Goal: Task Accomplishment & Management: Complete application form

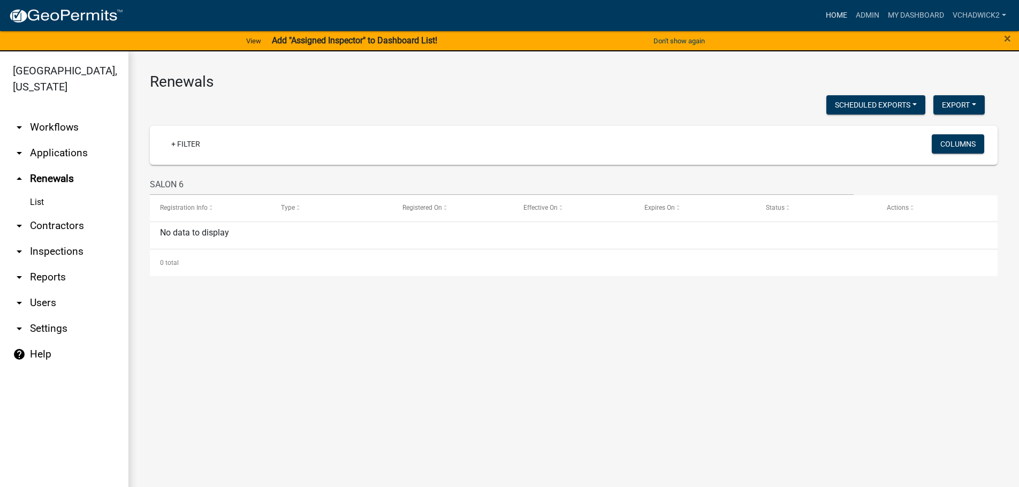
click at [835, 13] on link "Home" at bounding box center [837, 15] width 30 height 20
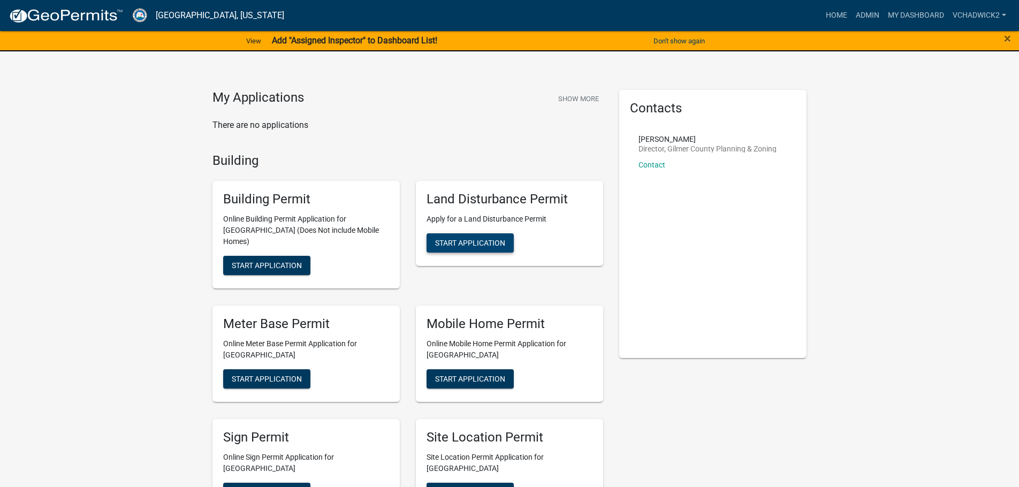
click at [476, 240] on span "Start Application" at bounding box center [470, 243] width 70 height 9
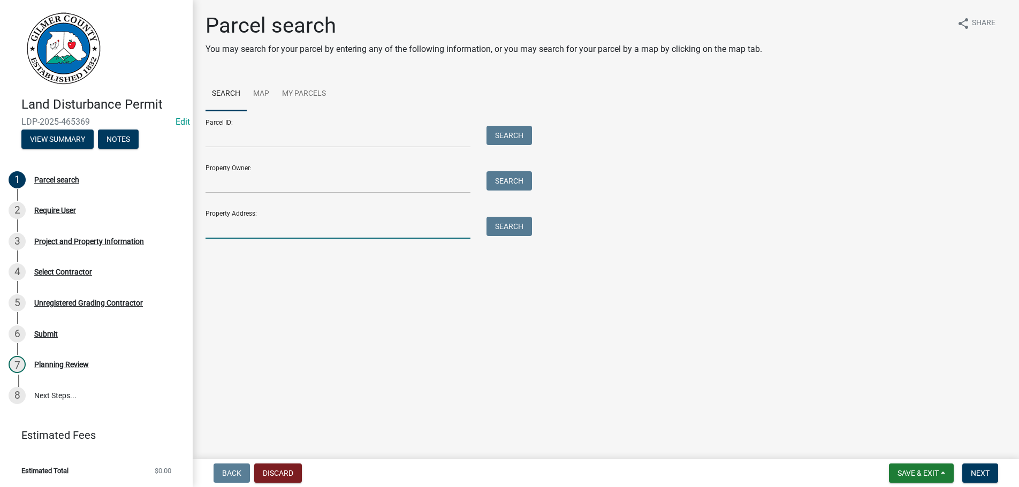
click at [244, 221] on input "Property Address:" at bounding box center [338, 228] width 265 height 22
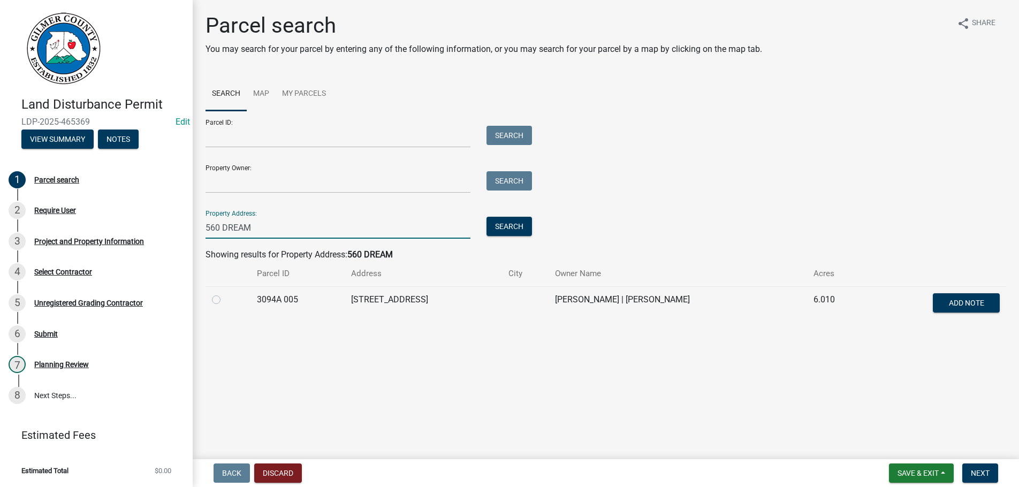
type input "560 DREAM"
click at [225, 293] on label at bounding box center [225, 293] width 0 height 0
click at [225, 299] on 005 "radio" at bounding box center [228, 296] width 7 height 7
radio 005 "true"
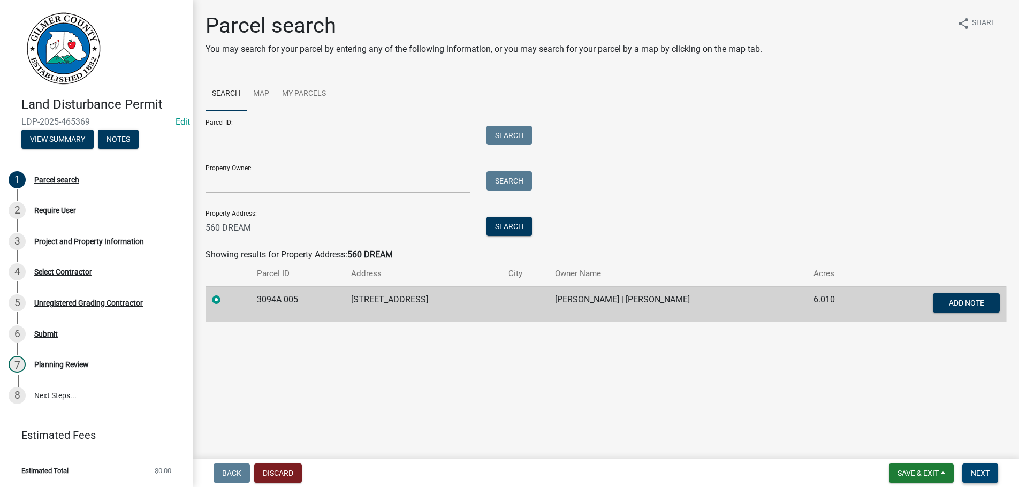
click at [980, 473] on span "Next" at bounding box center [980, 473] width 19 height 9
click at [978, 469] on span "Next" at bounding box center [980, 473] width 19 height 9
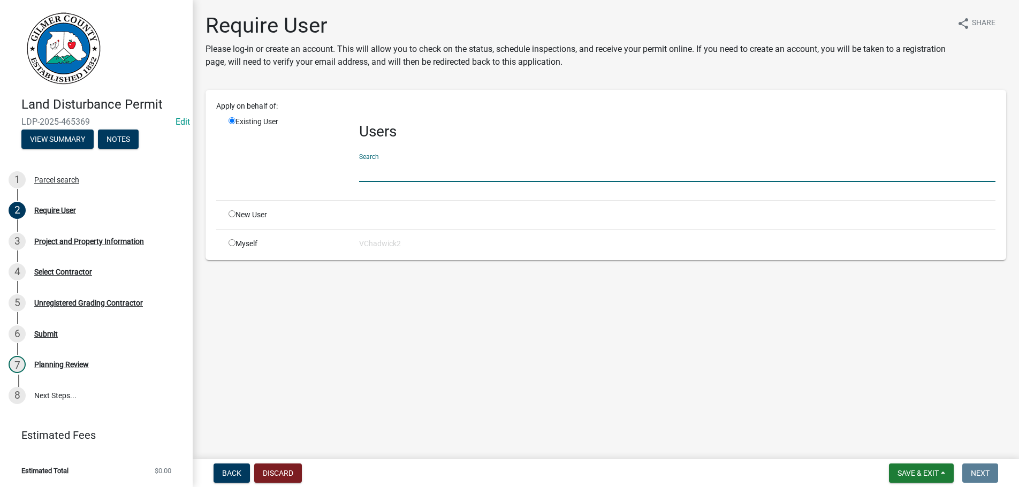
click at [372, 169] on input "text" at bounding box center [677, 171] width 637 height 22
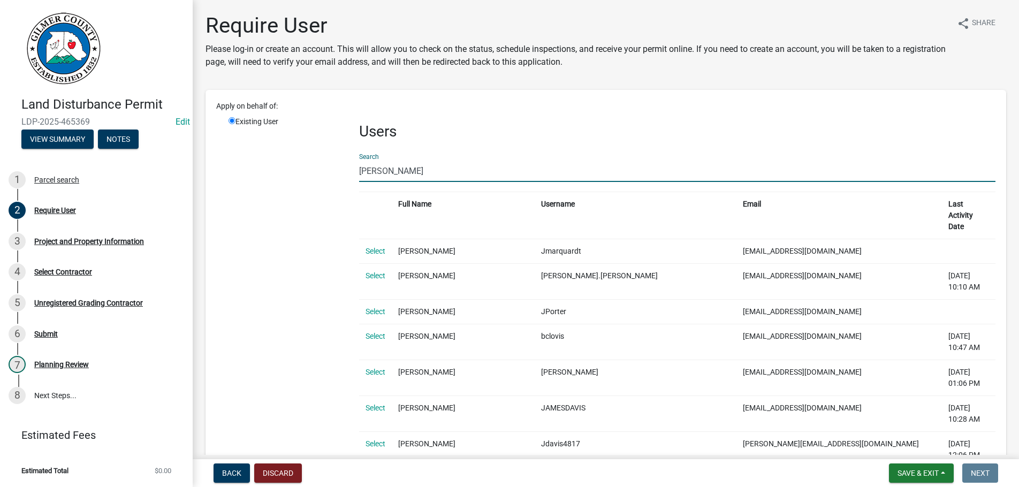
type input "J"
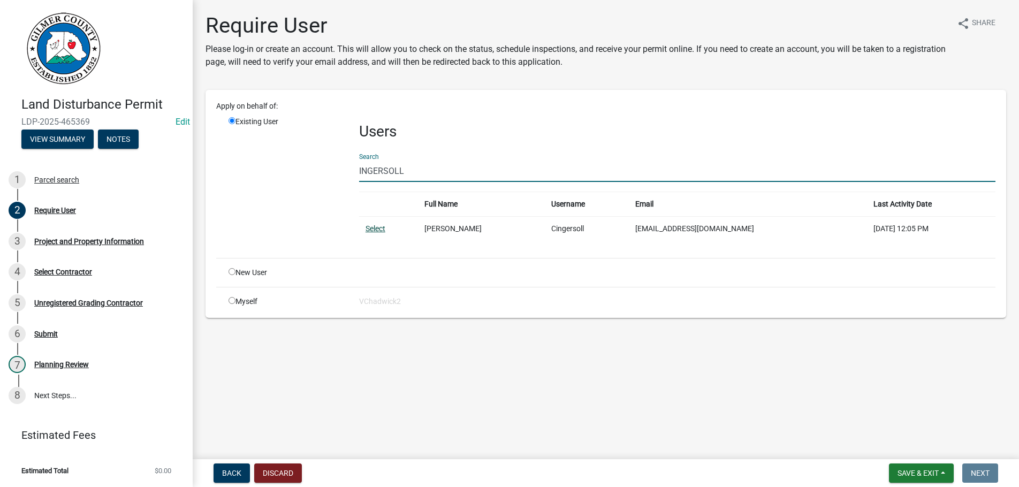
type input "INGERSOLL"
click at [370, 230] on link "Select" at bounding box center [376, 228] width 20 height 9
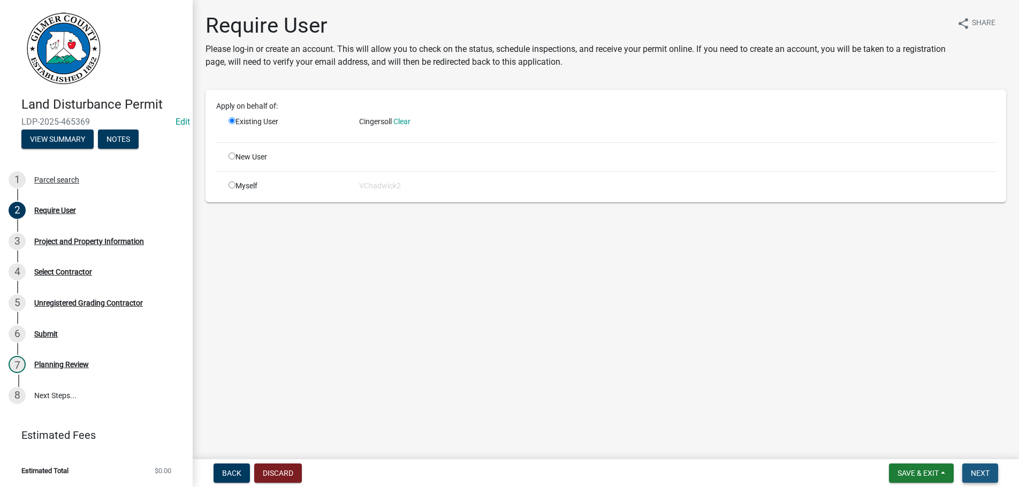
click at [973, 471] on span "Next" at bounding box center [980, 473] width 19 height 9
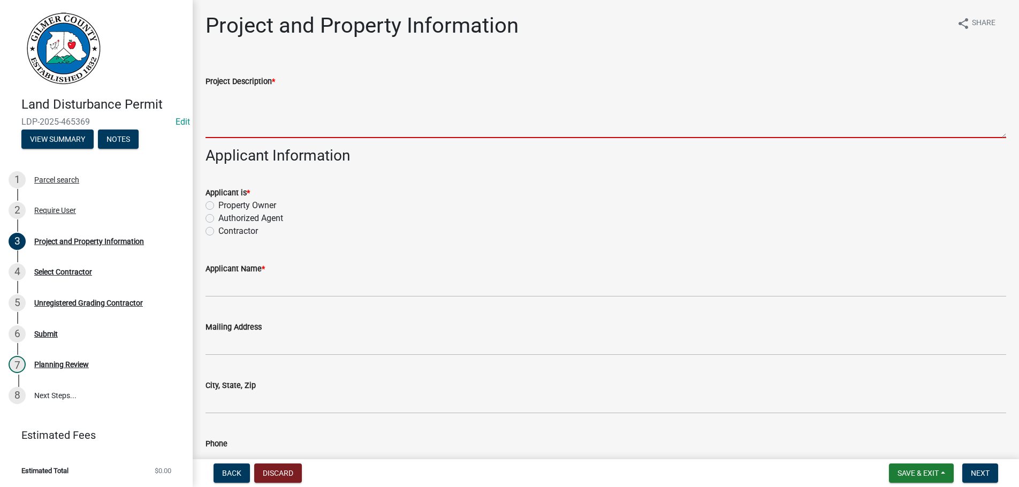
click at [236, 134] on textarea "Project Description *" at bounding box center [606, 113] width 801 height 50
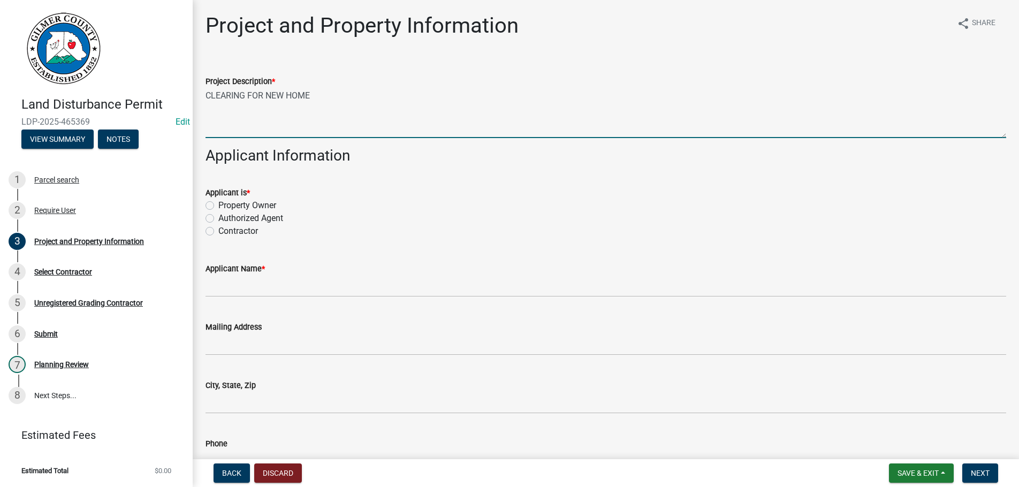
type textarea "CLEARING FOR NEW HOME"
click at [218, 206] on label "Property Owner" at bounding box center [247, 205] width 58 height 13
click at [218, 206] on input "Property Owner" at bounding box center [221, 202] width 7 height 7
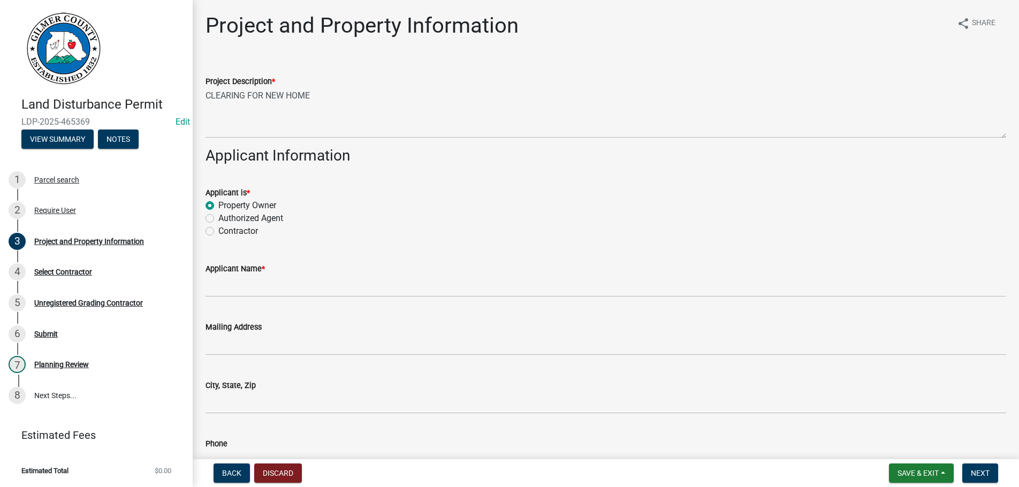
radio input "true"
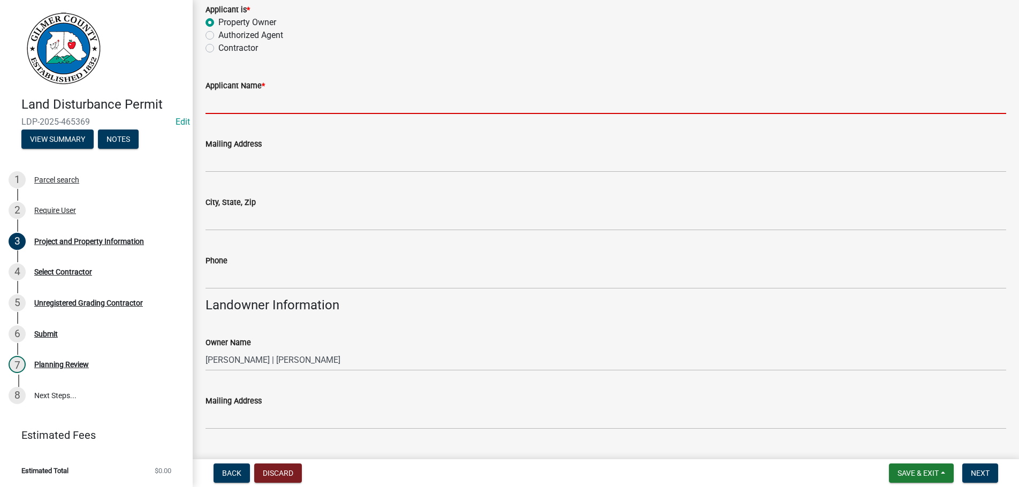
click at [238, 100] on input "Applicant Name *" at bounding box center [606, 103] width 801 height 22
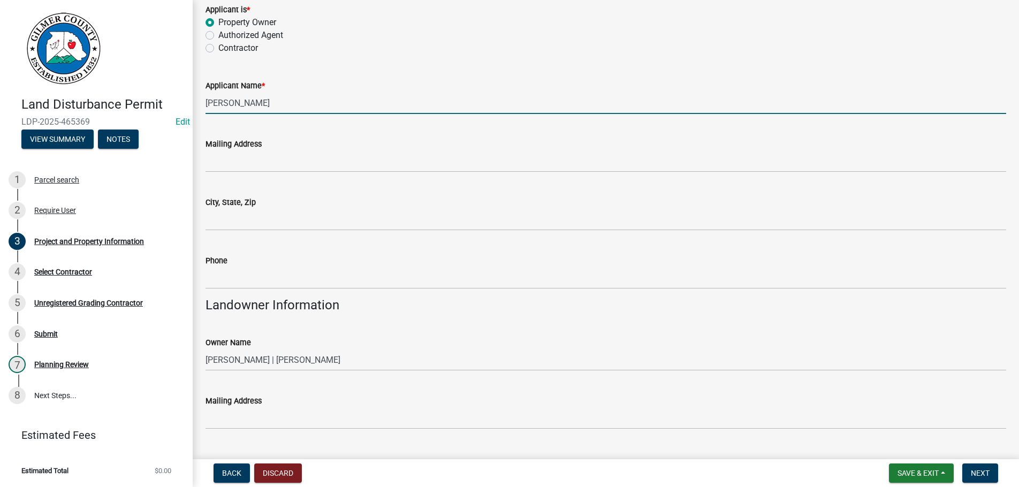
type input "[PERSON_NAME]"
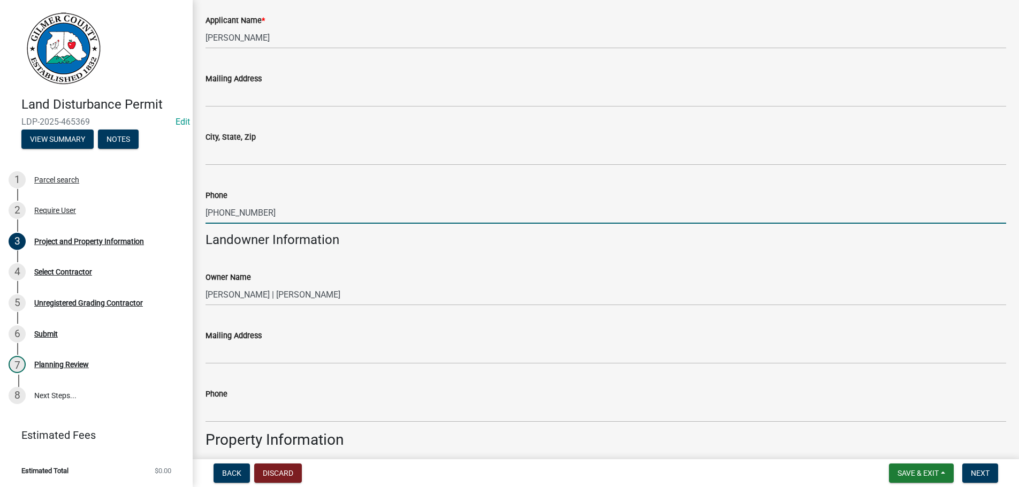
scroll to position [366, 0]
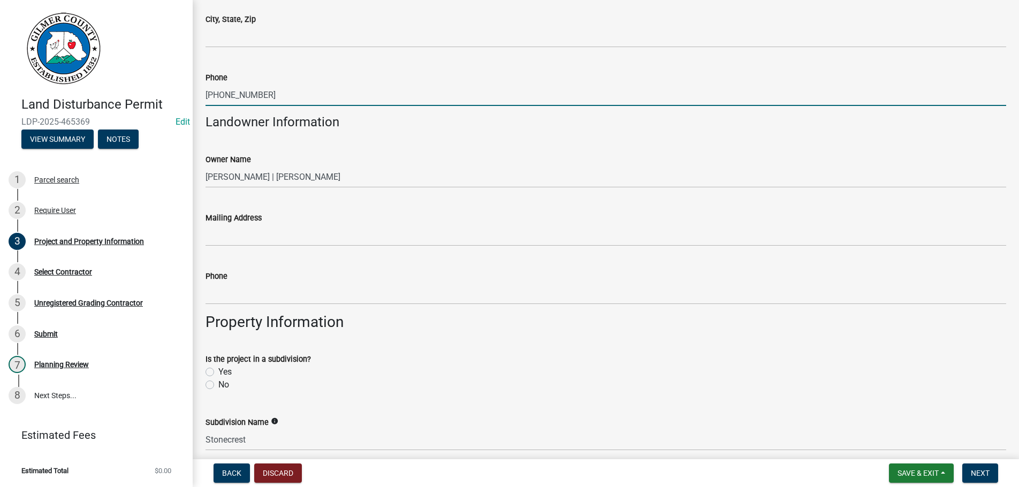
type input "[PHONE_NUMBER]"
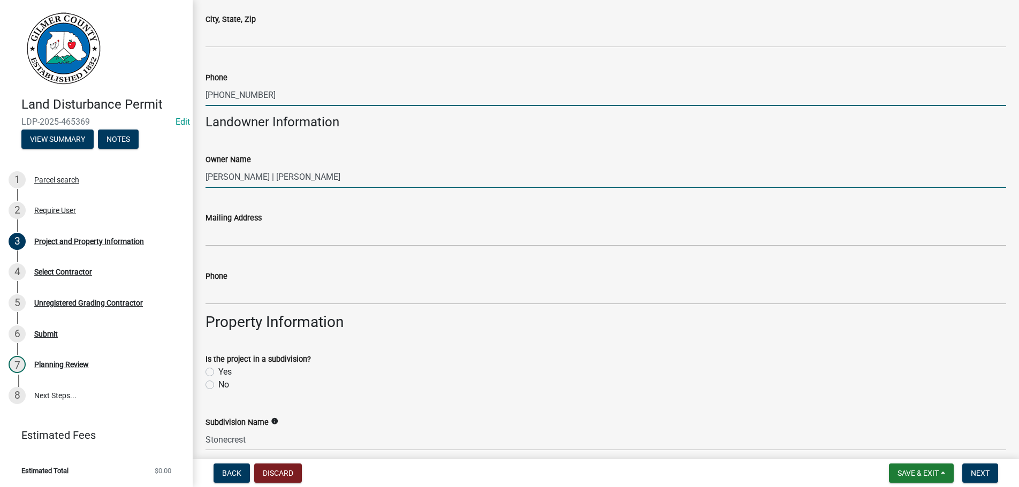
click at [241, 178] on input "[PERSON_NAME] | [PERSON_NAME]" at bounding box center [606, 177] width 801 height 22
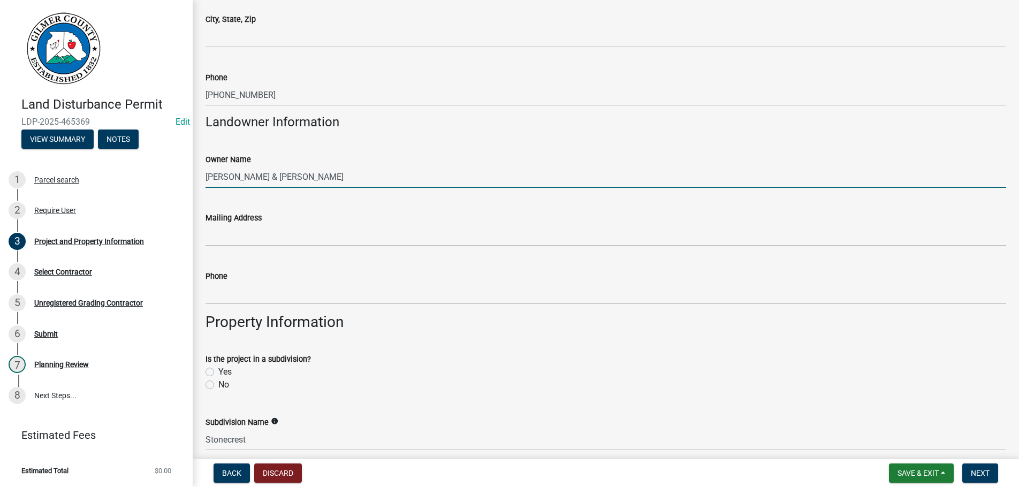
type input "[PERSON_NAME] & [PERSON_NAME]"
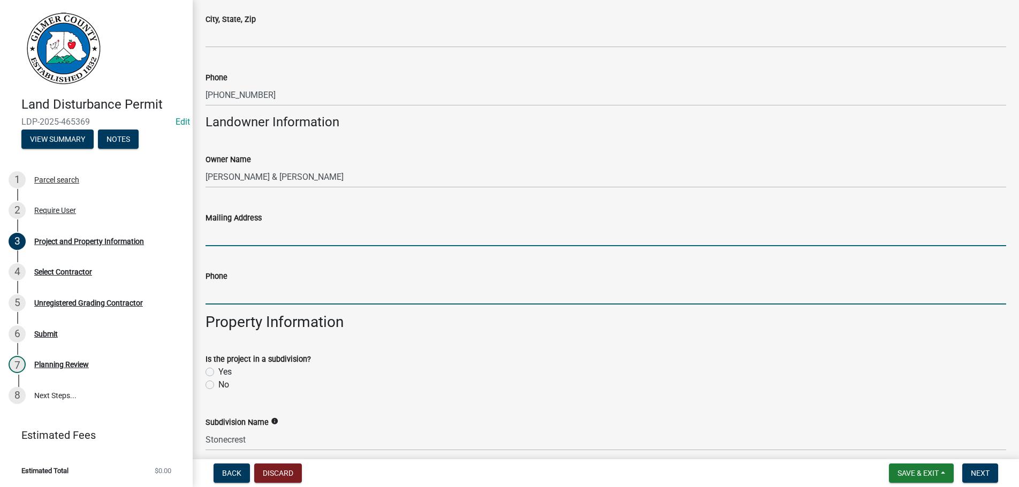
click at [301, 299] on input "Phone" at bounding box center [606, 294] width 801 height 22
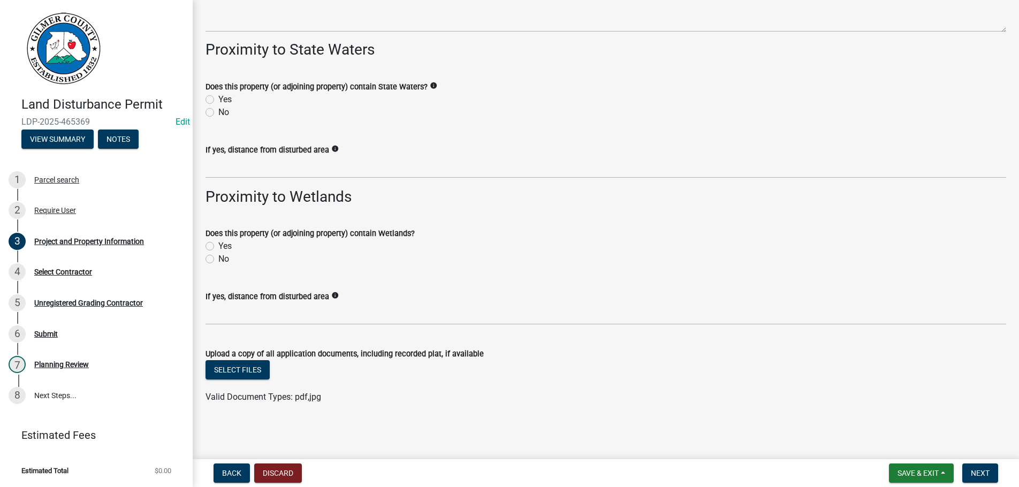
scroll to position [1215, 0]
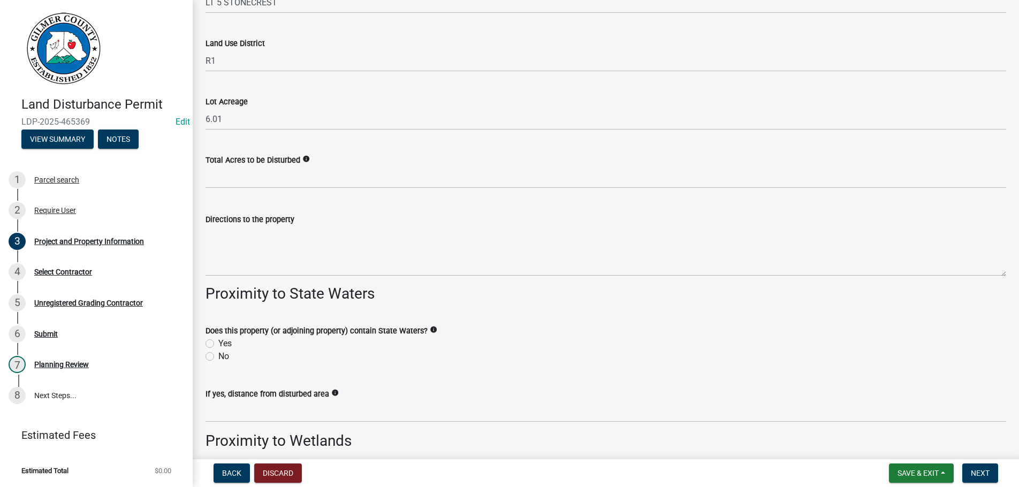
type input "[PHONE_NUMBER]"
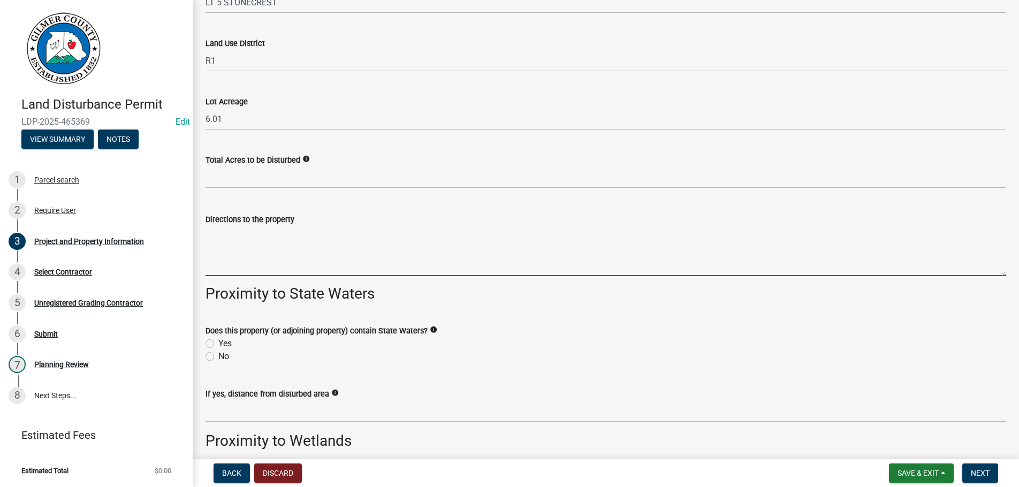
click at [232, 250] on textarea "Directions to the property" at bounding box center [606, 251] width 801 height 50
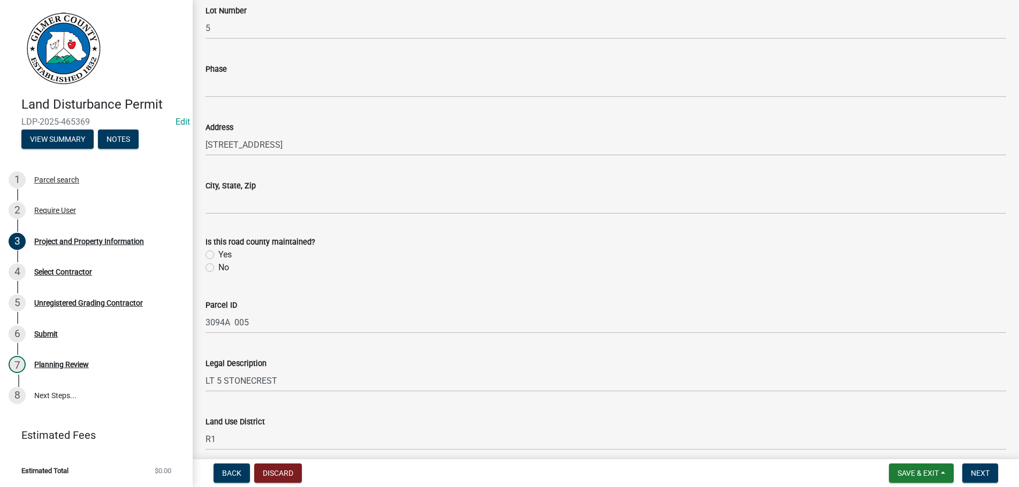
scroll to position [915, 0]
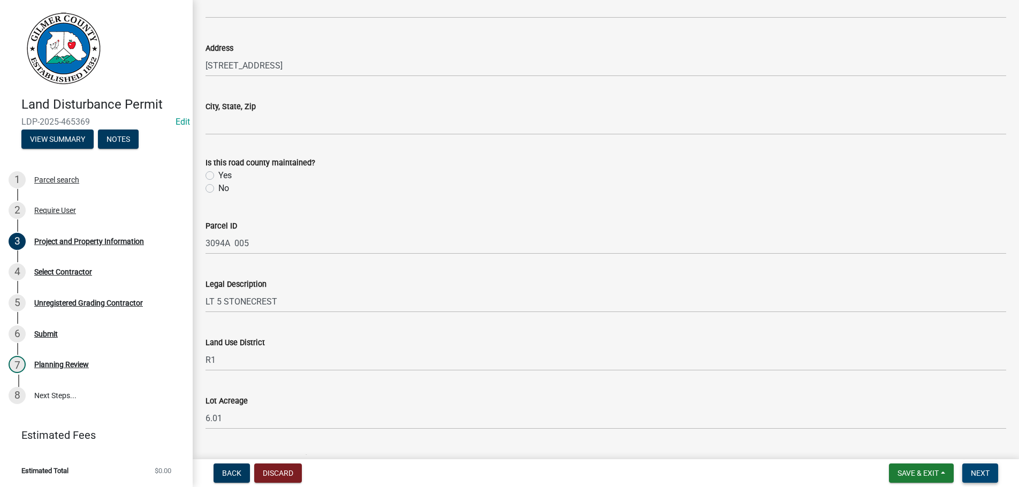
type textarea "515 N - RT ON OLD [PERSON_NAME] ON YONAH PATH - BARE RT PAST THE POND TO DREAMV…"
click at [990, 469] on span "Next" at bounding box center [980, 473] width 19 height 9
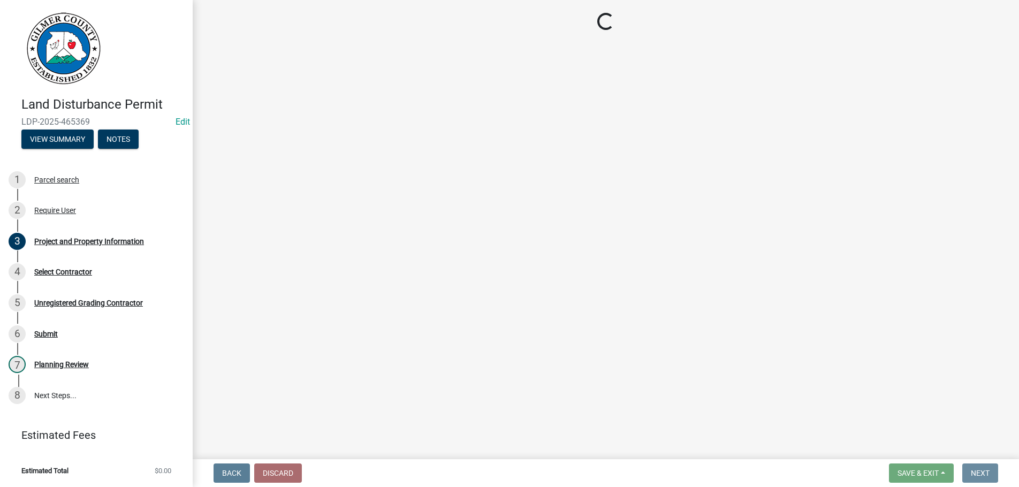
scroll to position [0, 0]
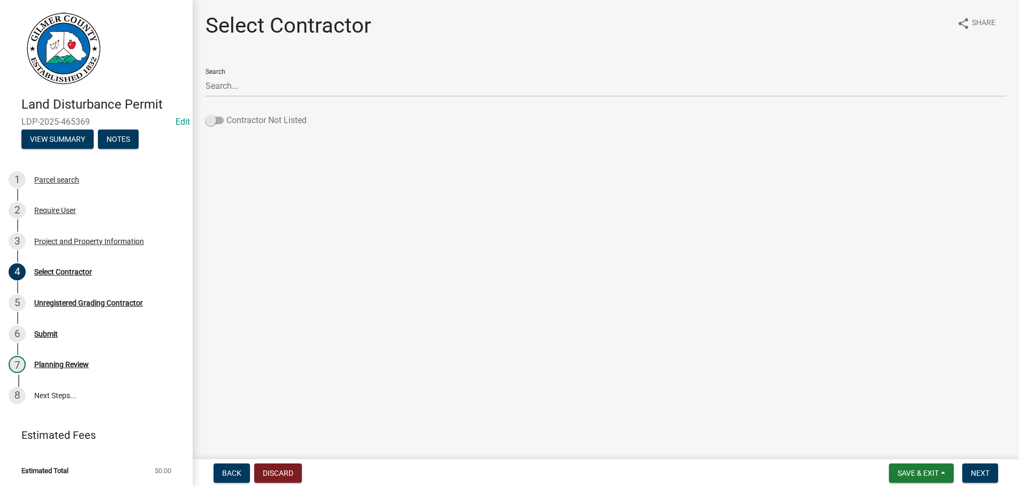
click at [216, 118] on span at bounding box center [215, 120] width 18 height 7
click at [226, 114] on input "Contractor Not Listed" at bounding box center [226, 114] width 0 height 0
click at [978, 467] on button "Next" at bounding box center [981, 473] width 36 height 19
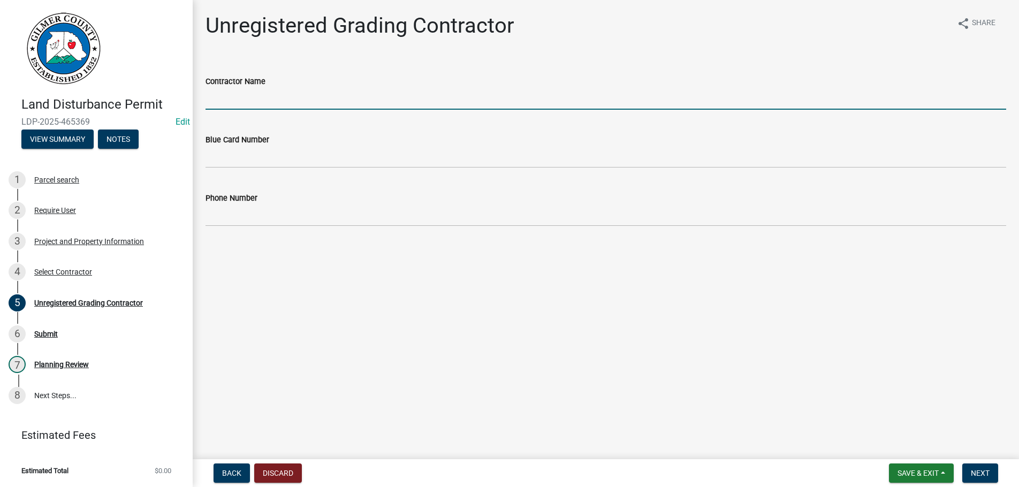
click at [232, 108] on input "Contractor Name" at bounding box center [606, 99] width 801 height 22
type input "[PERSON_NAME]"
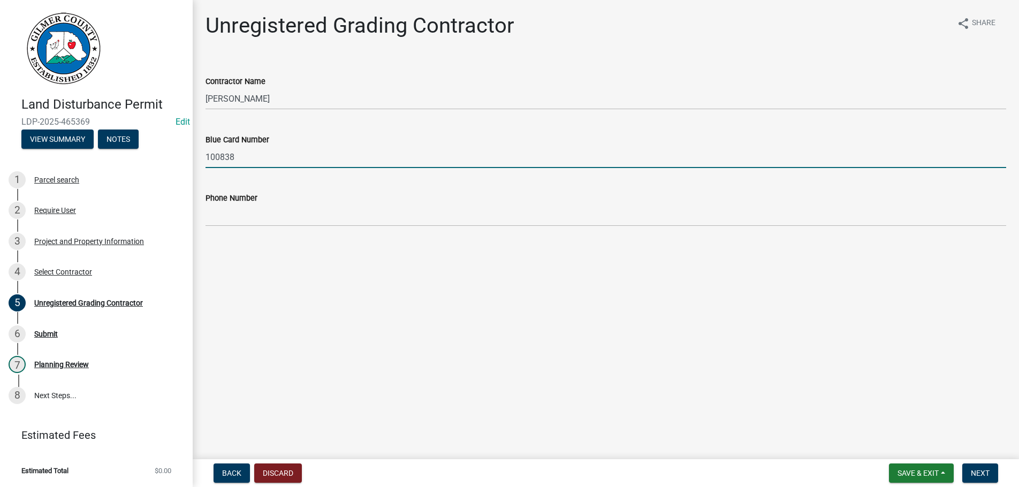
type input "100838"
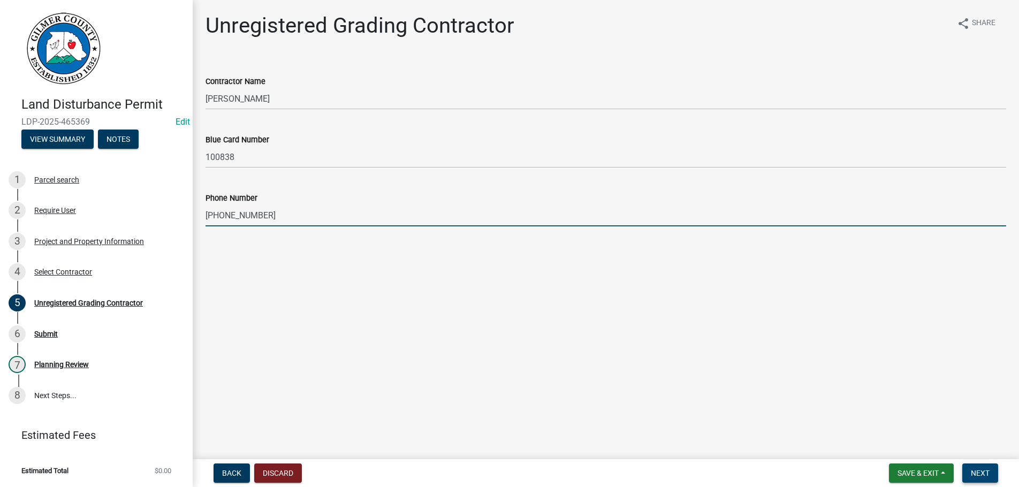
type input "[PHONE_NUMBER]"
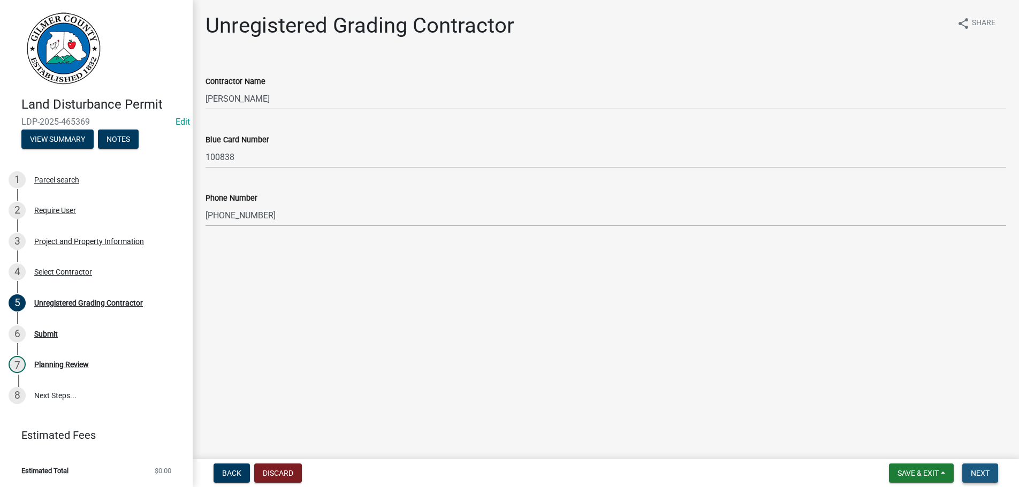
click at [983, 474] on span "Next" at bounding box center [980, 473] width 19 height 9
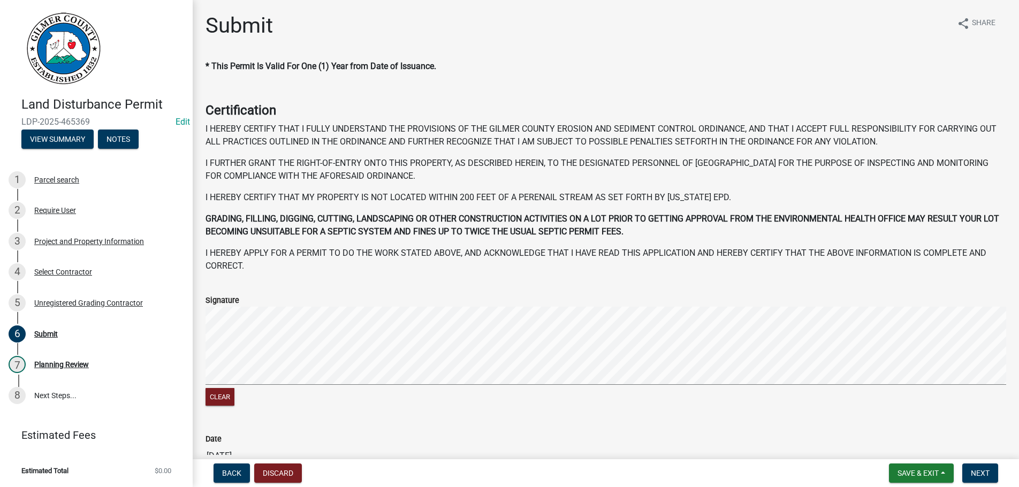
scroll to position [110, 0]
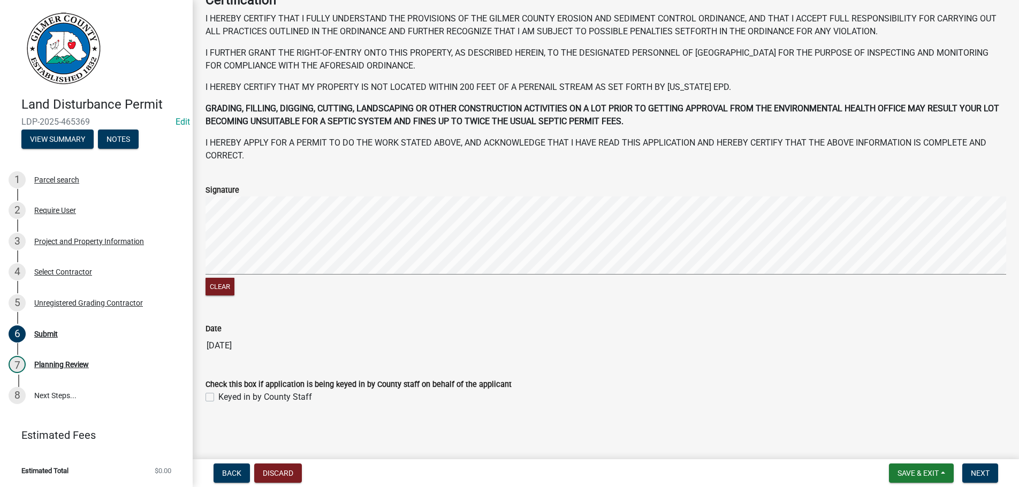
click at [218, 398] on label "Keyed in by County Staff" at bounding box center [265, 397] width 94 height 13
click at [218, 398] on input "Keyed in by County Staff" at bounding box center [221, 394] width 7 height 7
checkbox input "true"
click at [984, 471] on span "Next" at bounding box center [980, 473] width 19 height 9
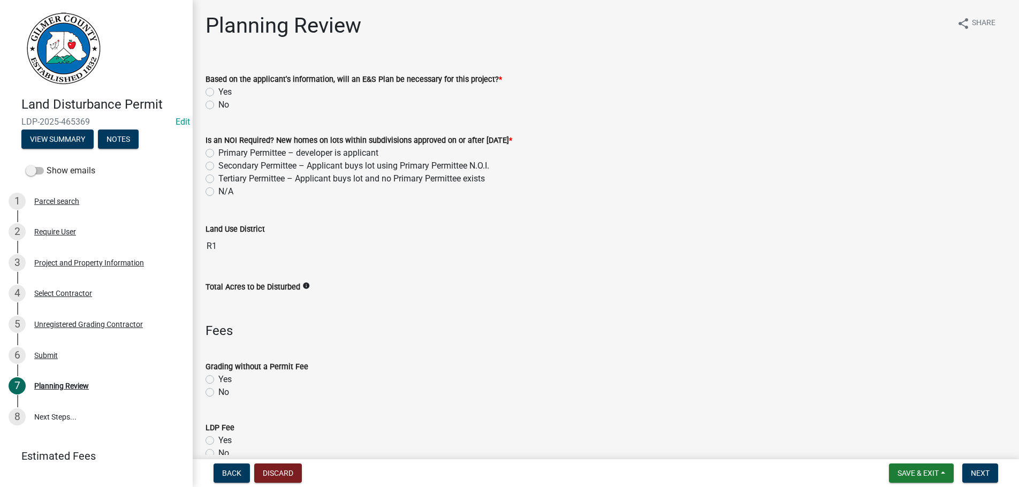
click at [218, 107] on label "No" at bounding box center [223, 105] width 11 height 13
click at [218, 105] on input "No" at bounding box center [221, 102] width 7 height 7
radio input "true"
click at [218, 191] on label "N/A" at bounding box center [225, 191] width 15 height 13
click at [218, 191] on input "N/A" at bounding box center [221, 188] width 7 height 7
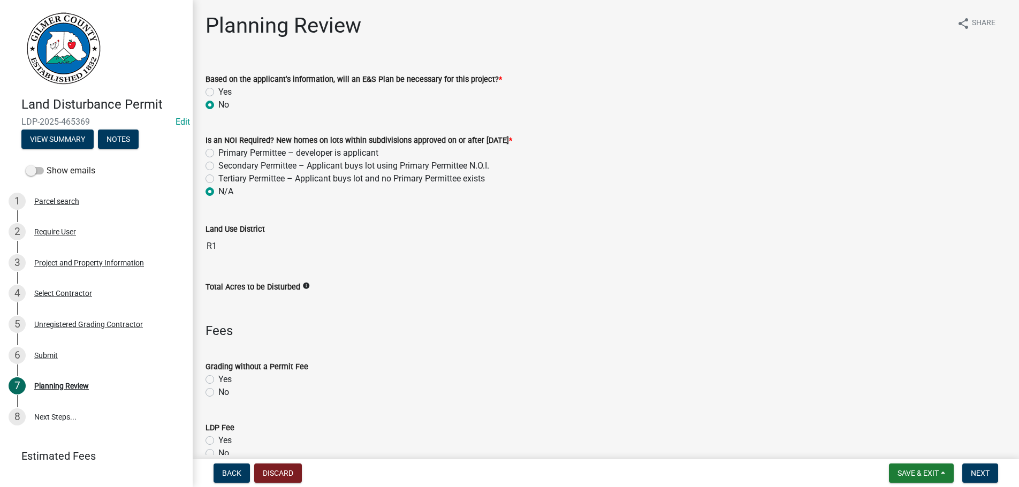
radio input "true"
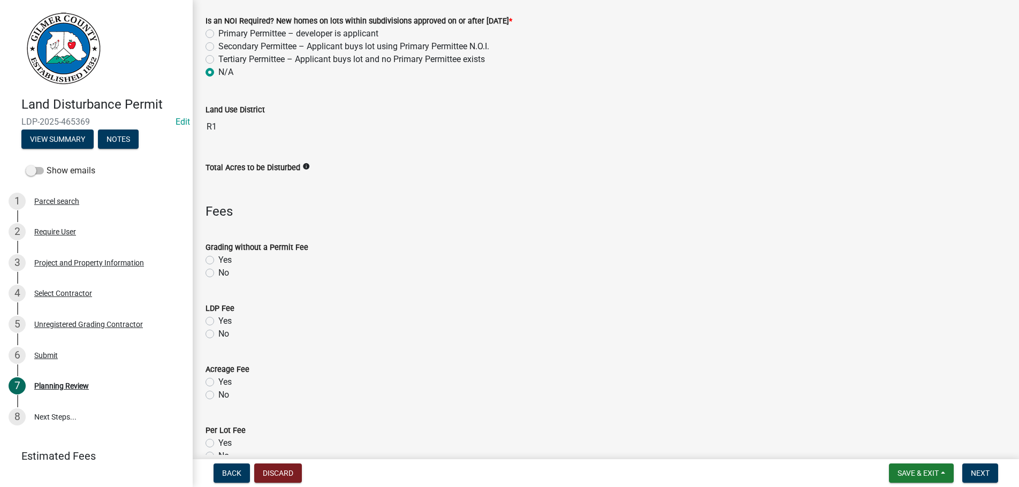
scroll to position [183, 0]
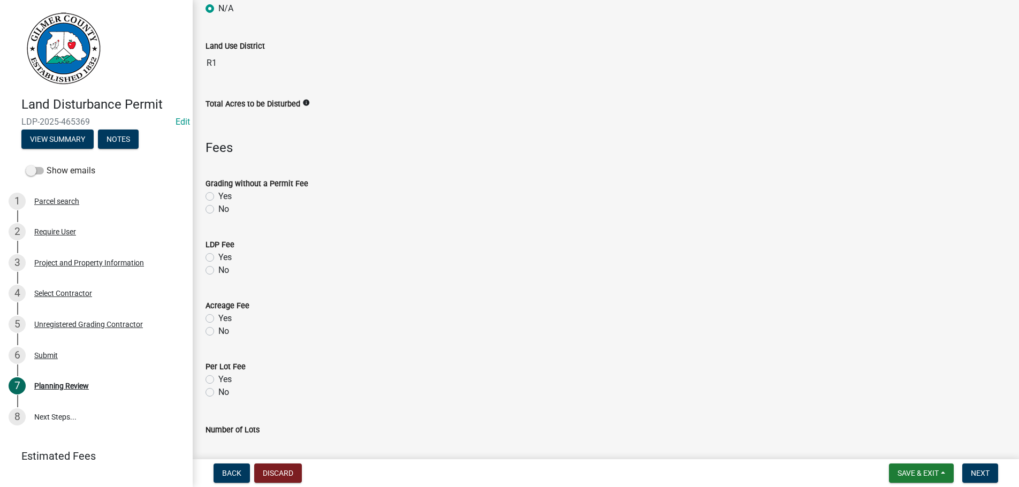
click at [218, 257] on label "Yes" at bounding box center [224, 257] width 13 height 13
click at [218, 257] on input "Yes" at bounding box center [221, 254] width 7 height 7
radio input "true"
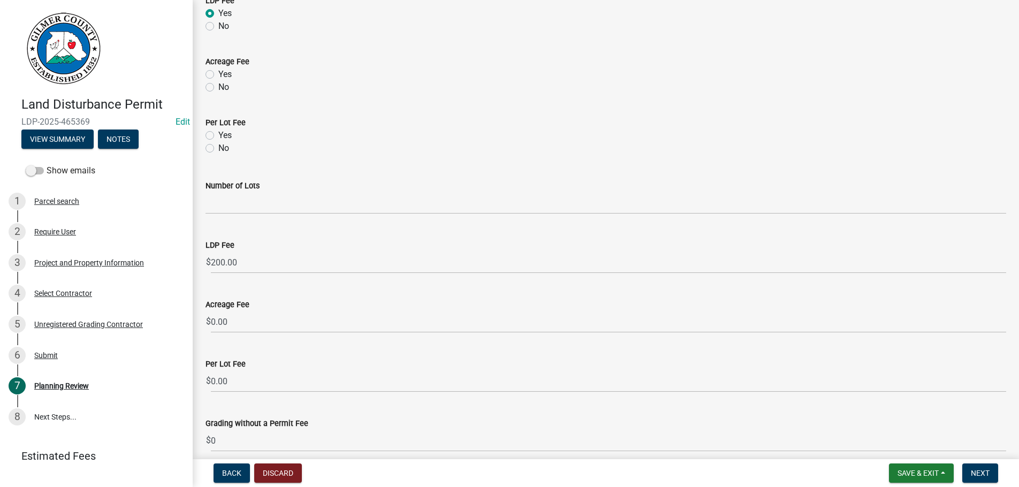
scroll to position [554, 0]
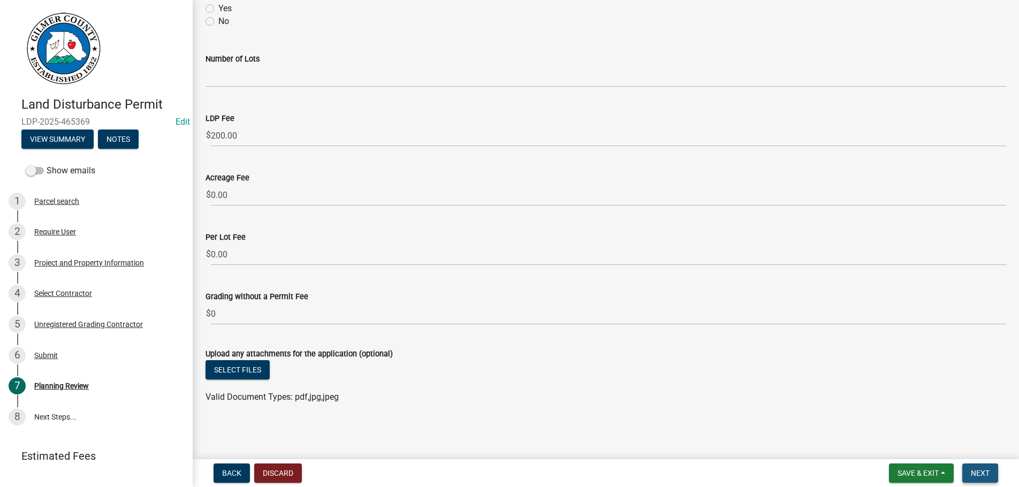
click at [973, 471] on span "Next" at bounding box center [980, 473] width 19 height 9
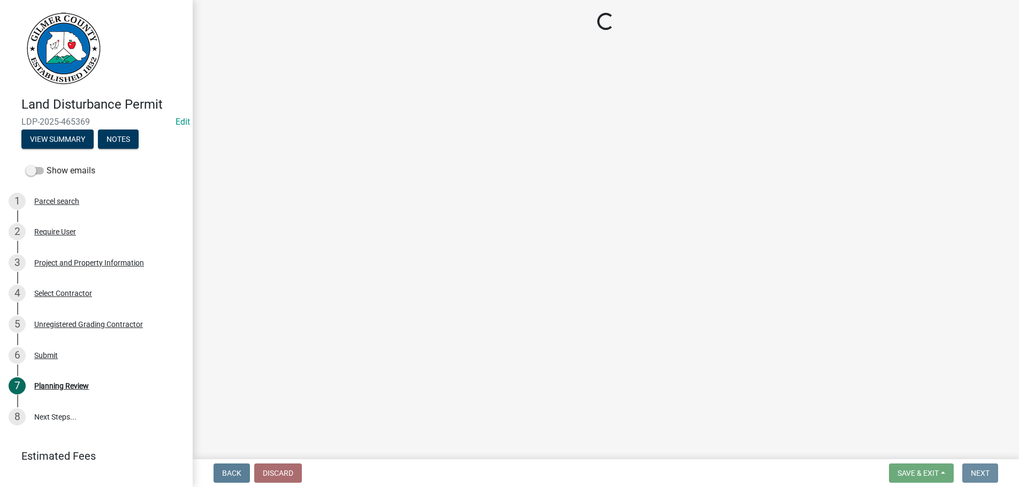
scroll to position [0, 0]
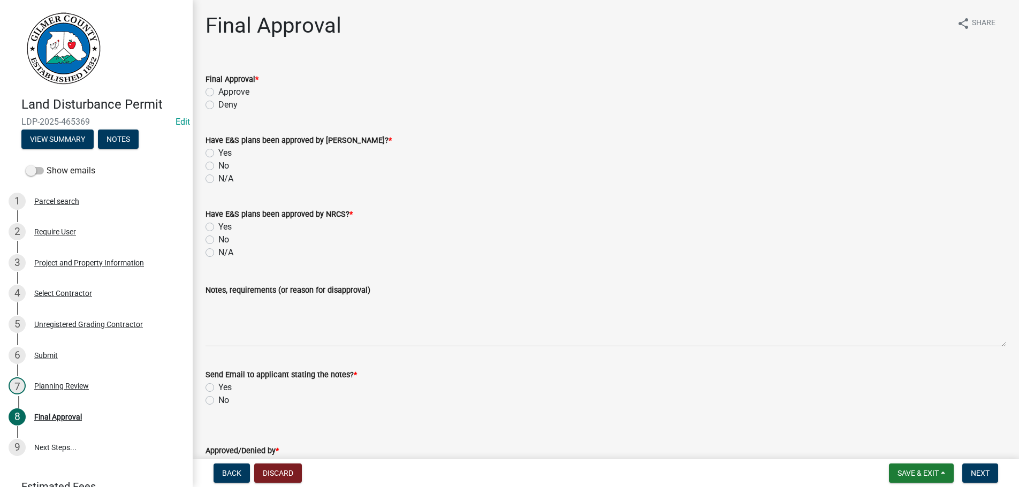
click at [218, 92] on label "Approve" at bounding box center [233, 92] width 31 height 13
click at [218, 92] on input "Approve" at bounding box center [221, 89] width 7 height 7
radio input "true"
click at [218, 177] on label "N/A" at bounding box center [225, 178] width 15 height 13
click at [218, 177] on input "N/A" at bounding box center [221, 175] width 7 height 7
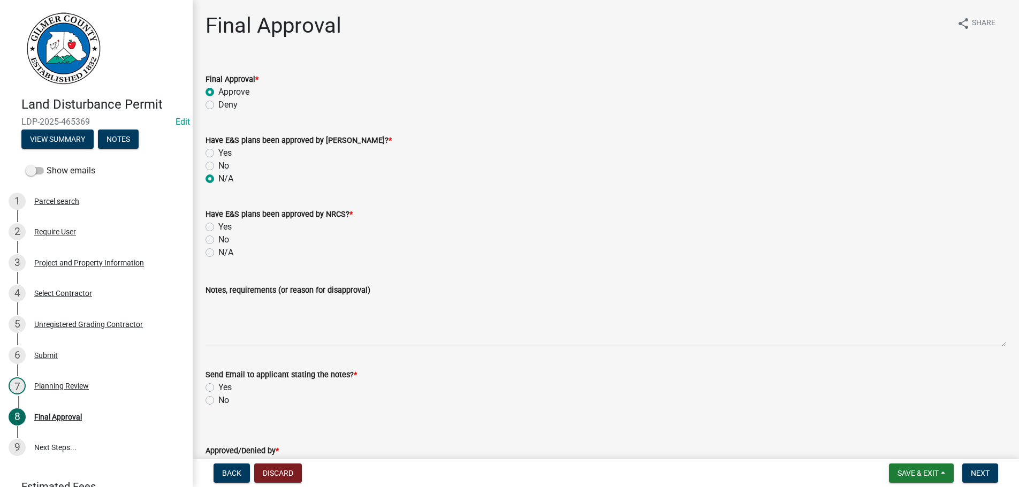
radio input "true"
click at [218, 252] on label "N/A" at bounding box center [225, 252] width 15 height 13
click at [218, 252] on input "N/A" at bounding box center [221, 249] width 7 height 7
radio input "true"
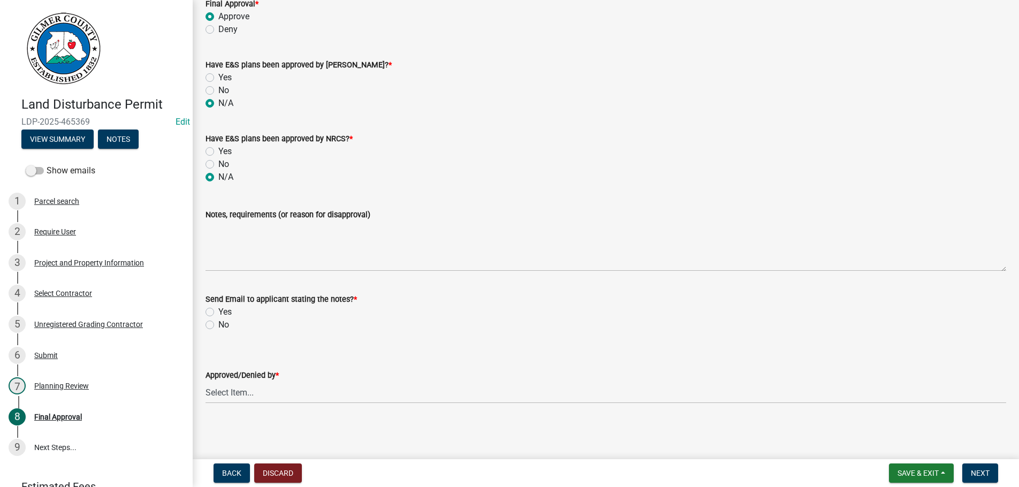
click at [218, 326] on label "No" at bounding box center [223, 325] width 11 height 13
click at [218, 325] on input "No" at bounding box center [221, 322] width 7 height 7
radio input "true"
select select "b44f7338-8171-40f4-83dd-b8ba3065c966"
click at [987, 476] on span "Next" at bounding box center [980, 473] width 19 height 9
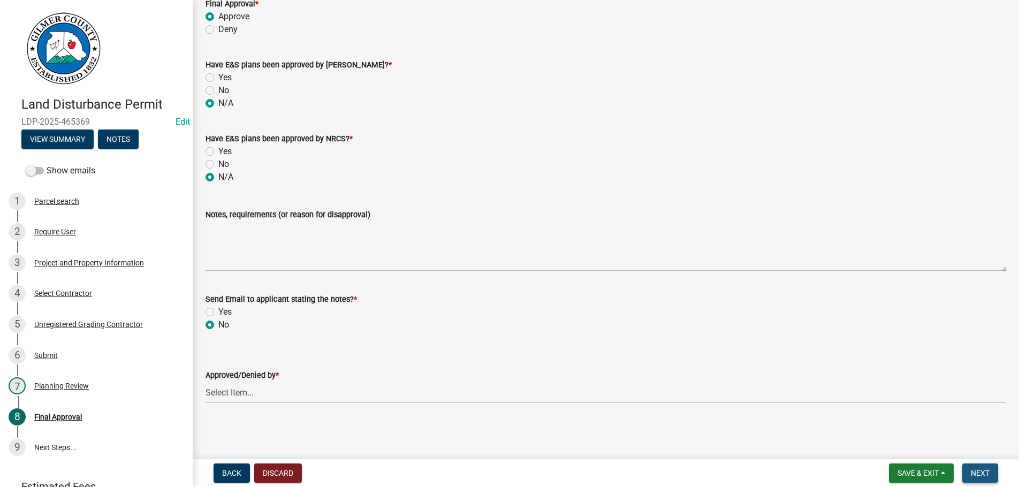
scroll to position [0, 0]
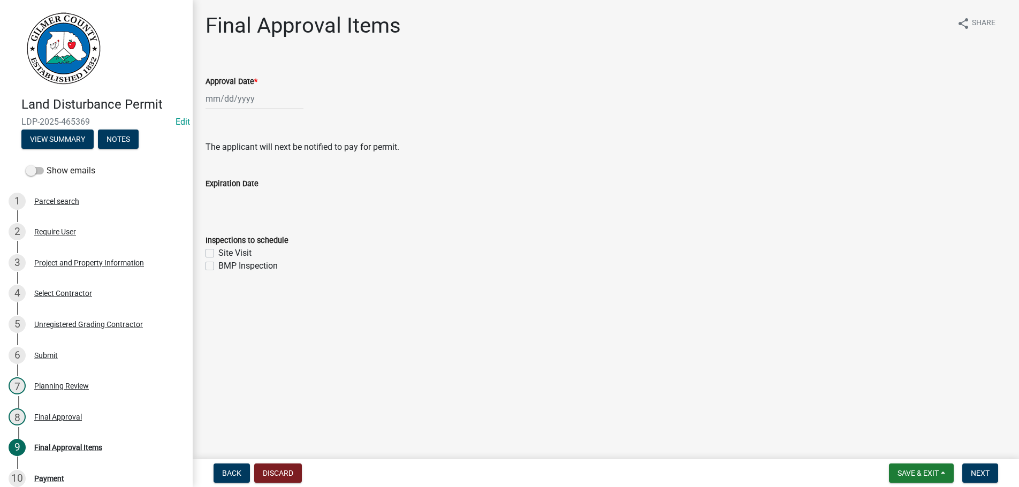
select select "8"
select select "2025"
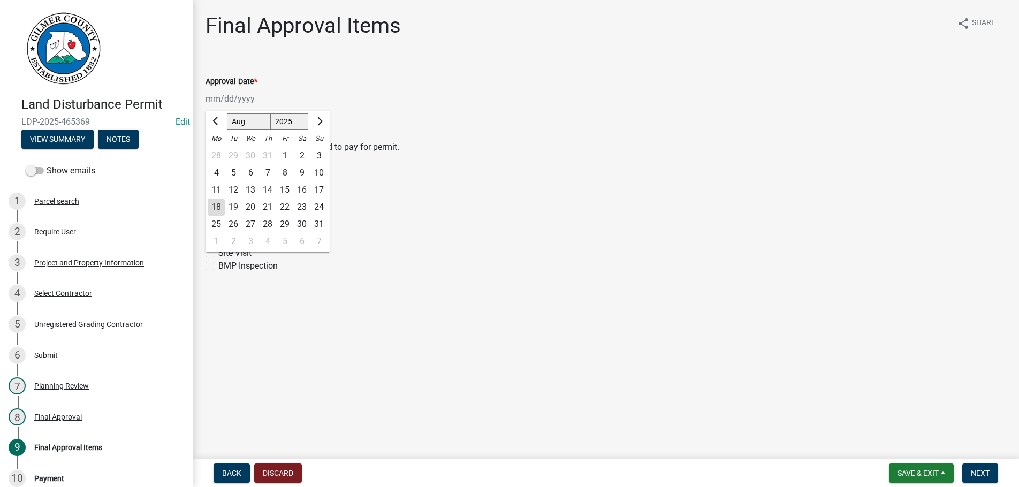
click at [232, 95] on input "Approval Date *" at bounding box center [255, 99] width 98 height 22
type input "[DATE]"
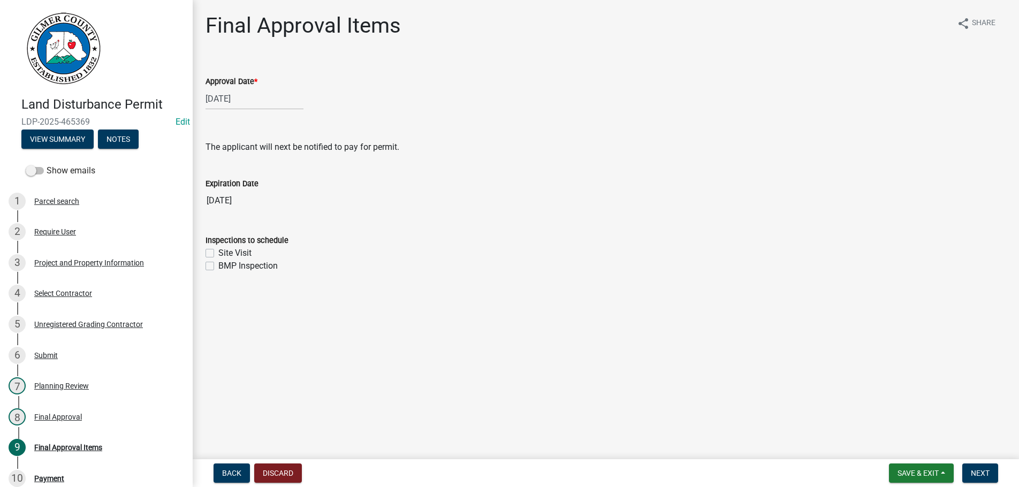
click at [211, 213] on wm-data-entity-input "Expiration Date [DATE]" at bounding box center [606, 191] width 801 height 59
click at [218, 254] on label "Site Visit" at bounding box center [234, 253] width 33 height 13
click at [218, 254] on input "Site Visit" at bounding box center [221, 250] width 7 height 7
checkbox input "true"
checkbox input "false"
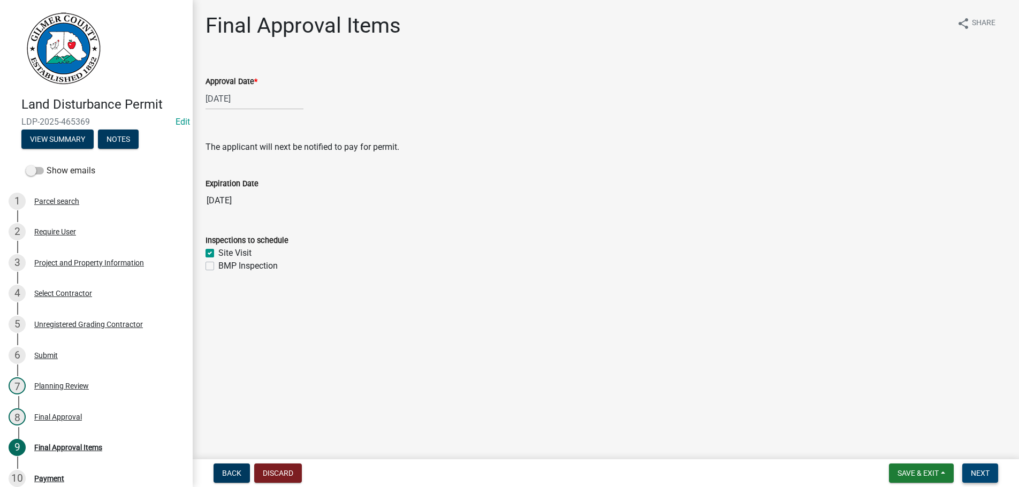
click at [979, 469] on span "Next" at bounding box center [980, 473] width 19 height 9
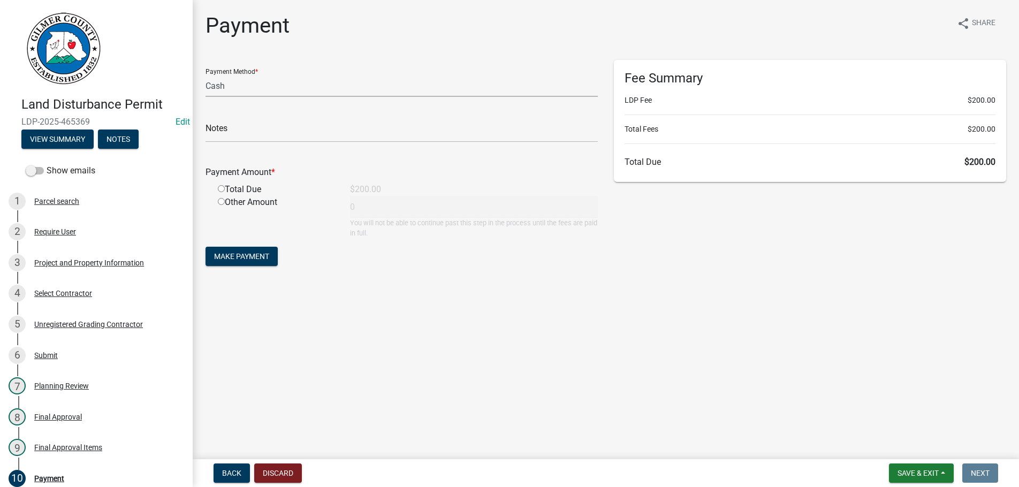
click at [206, 75] on select "Credit Card POS Check Cash" at bounding box center [402, 86] width 392 height 22
select select "1: 0"
click option "Check" at bounding box center [0, 0] width 0 height 0
click at [311, 126] on input "text" at bounding box center [402, 131] width 392 height 22
type input "229"
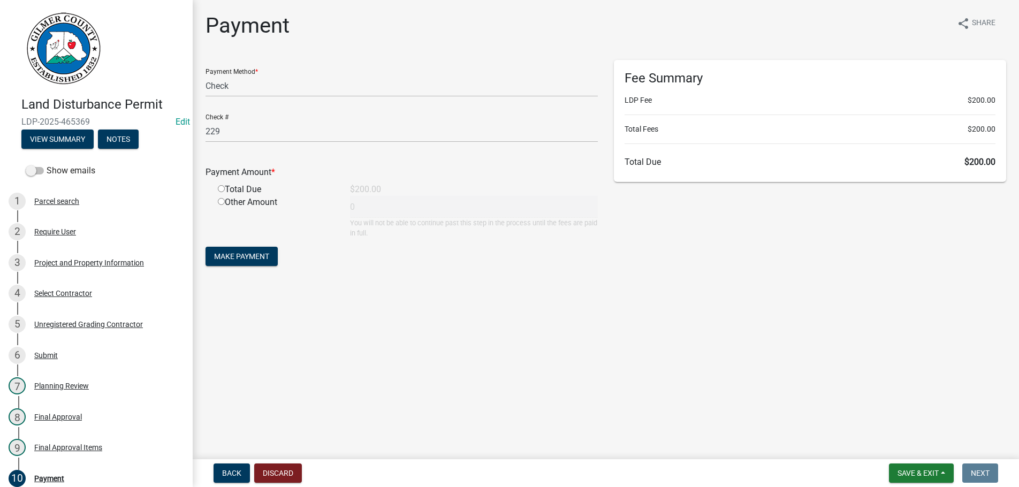
click at [218, 185] on input "radio" at bounding box center [221, 188] width 7 height 7
radio input "true"
type input "200"
click at [206, 247] on button "Make Payment" at bounding box center [242, 256] width 72 height 19
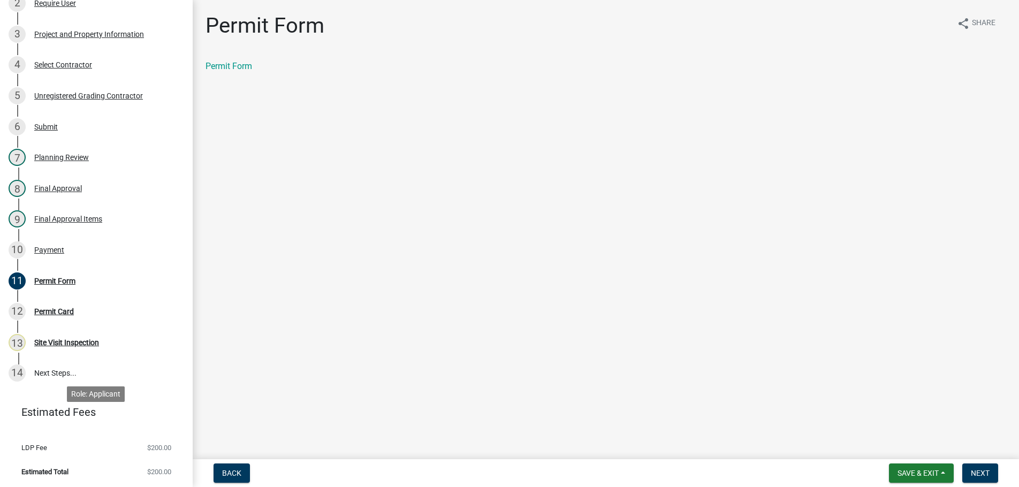
scroll to position [230, 0]
click at [43, 247] on div "Payment" at bounding box center [49, 248] width 30 height 7
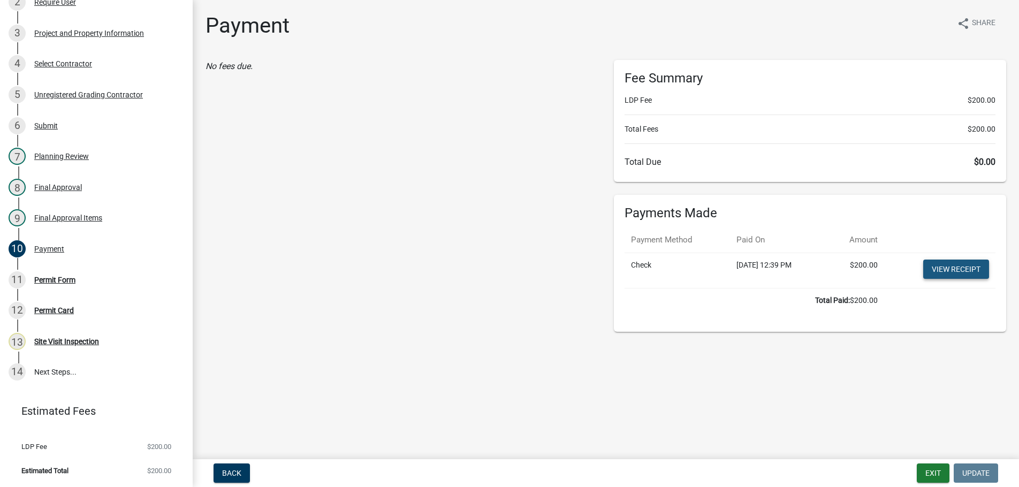
click at [960, 268] on link "View receipt" at bounding box center [956, 269] width 66 height 19
click at [43, 276] on div "Permit Form" at bounding box center [54, 279] width 41 height 7
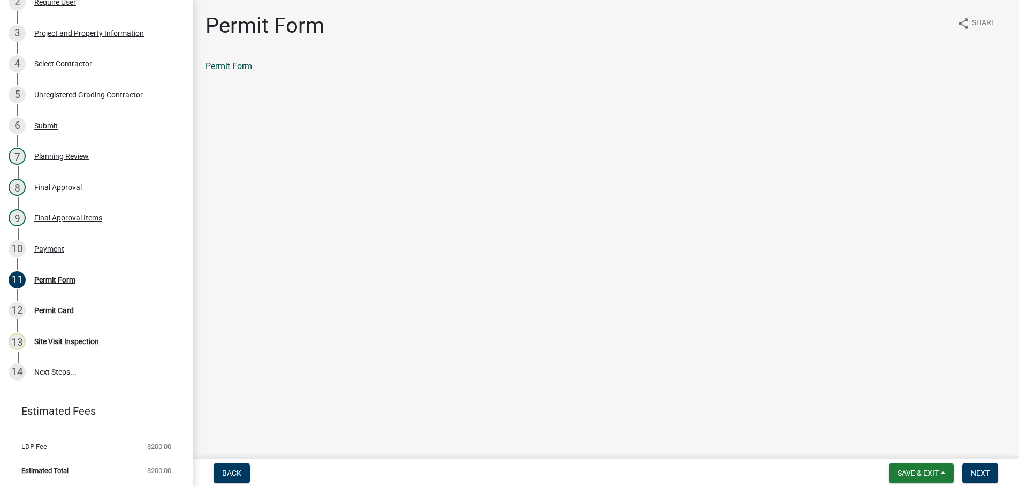
click at [222, 67] on link "Permit Form" at bounding box center [229, 66] width 47 height 10
click at [981, 473] on span "Next" at bounding box center [980, 473] width 19 height 9
click at [230, 71] on link "Permit Card" at bounding box center [228, 66] width 44 height 10
click at [977, 469] on span "Next" at bounding box center [980, 473] width 19 height 9
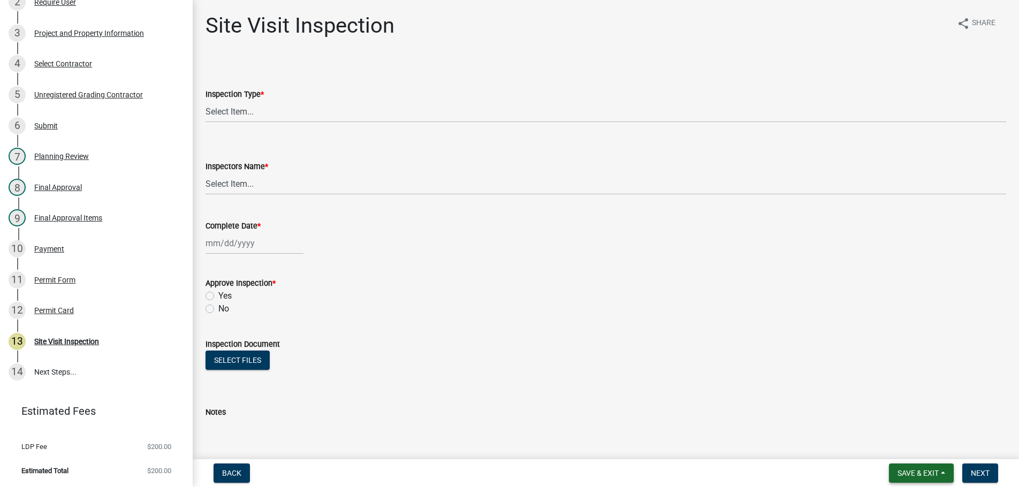
click at [907, 469] on span "Save & Exit" at bounding box center [918, 473] width 41 height 9
click at [903, 449] on button "Save & Exit" at bounding box center [911, 446] width 86 height 26
